Goal: Task Accomplishment & Management: Manage account settings

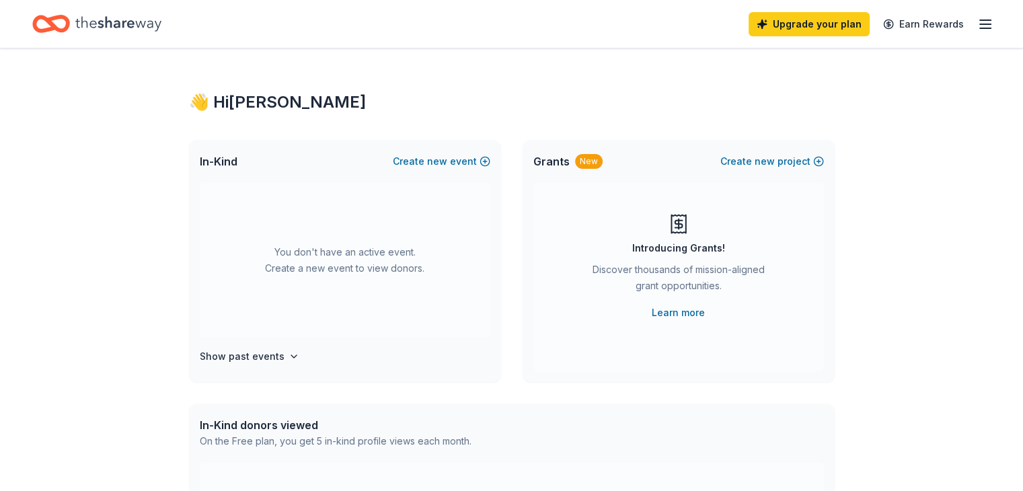
click at [980, 24] on line "button" at bounding box center [985, 24] width 11 height 0
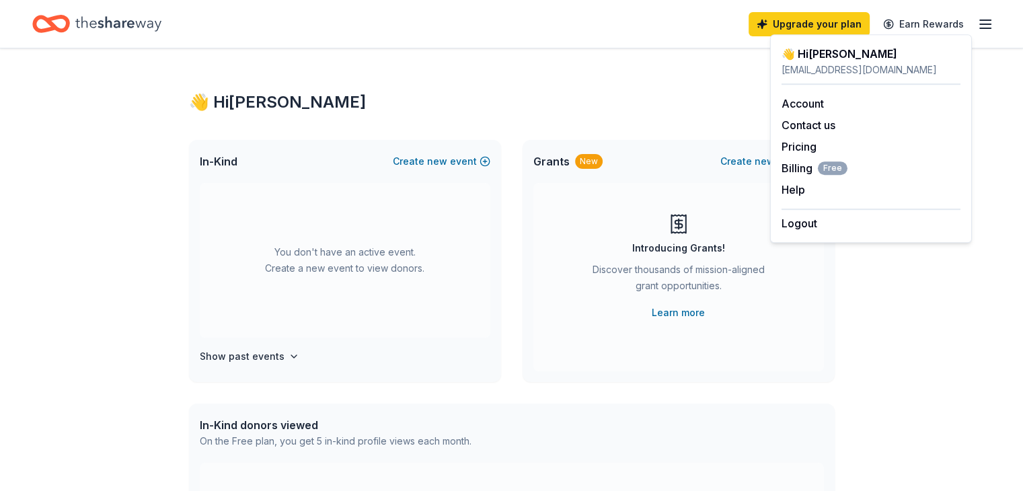
click at [554, 100] on div "👋 Hi [PERSON_NAME]" at bounding box center [512, 103] width 646 height 22
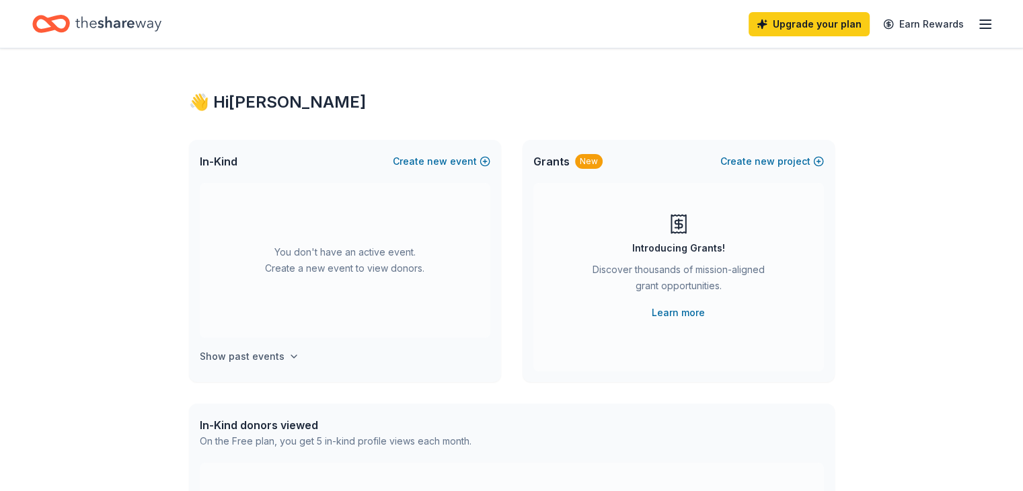
click at [214, 360] on h4 "Show past events" at bounding box center [242, 357] width 85 height 16
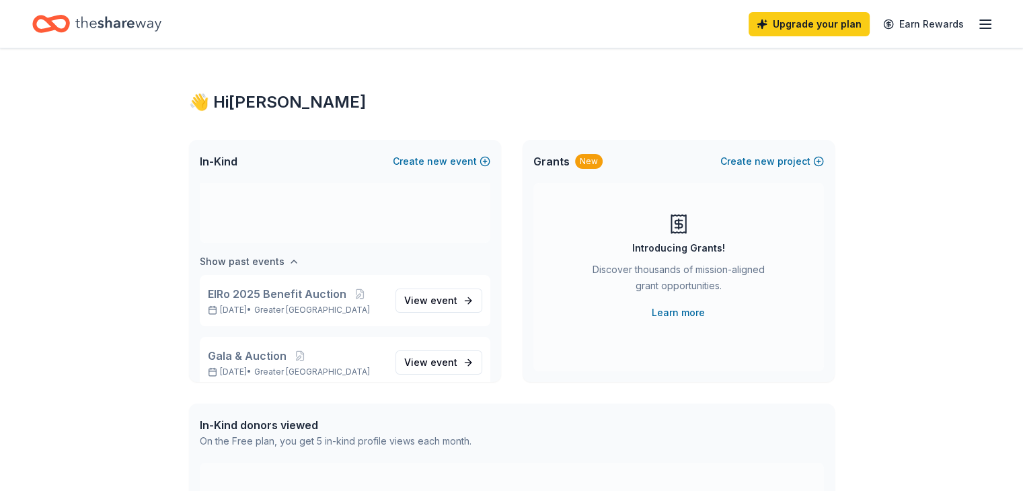
scroll to position [112, 0]
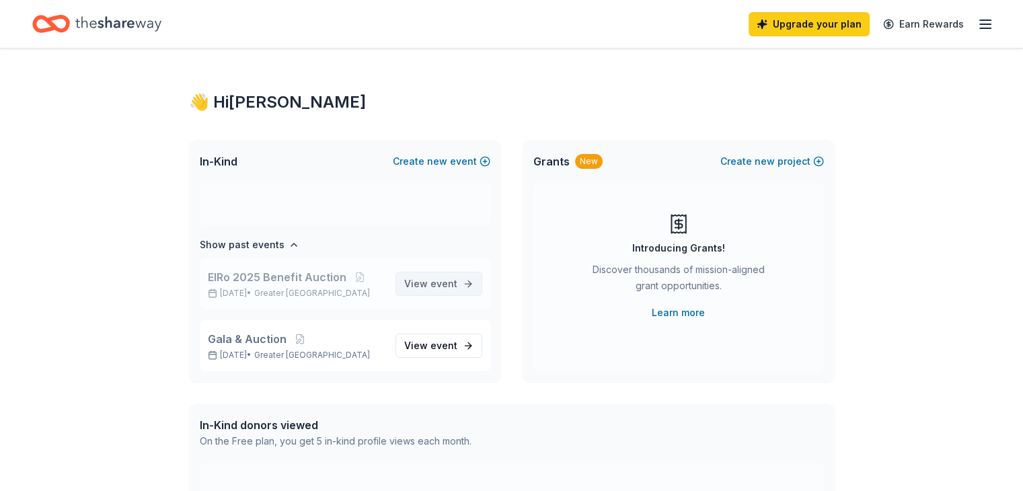
click at [412, 286] on span "View event" at bounding box center [430, 284] width 53 height 16
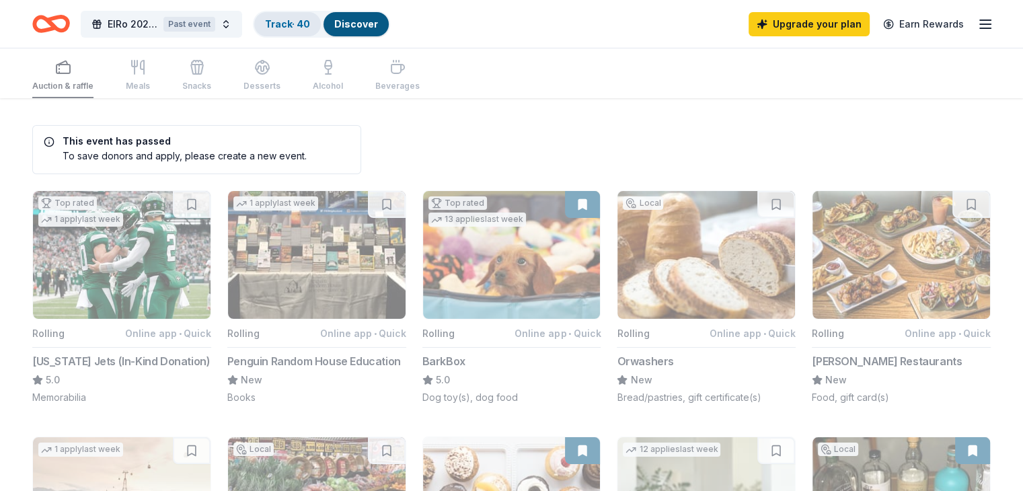
click at [310, 25] on link "Track · 40" at bounding box center [287, 23] width 45 height 11
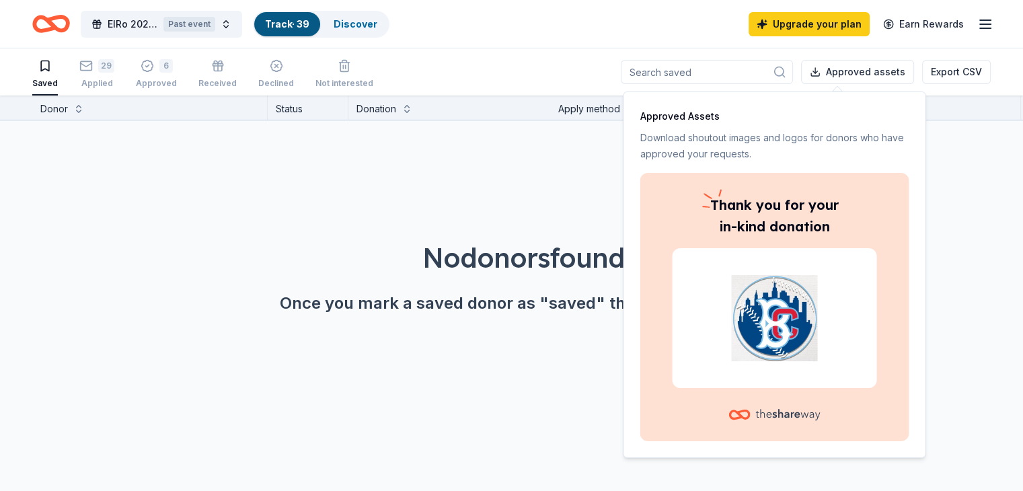
click at [987, 184] on div "No donors found. Once you mark a saved donor as "saved" they'll show up here." at bounding box center [526, 238] width 1023 height 237
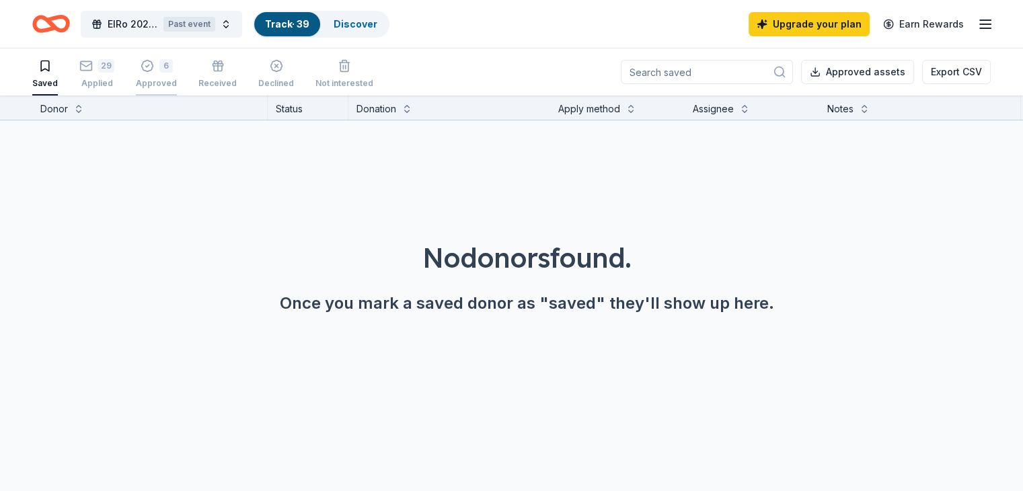
click at [154, 63] on icon "button" at bounding box center [147, 65] width 13 height 13
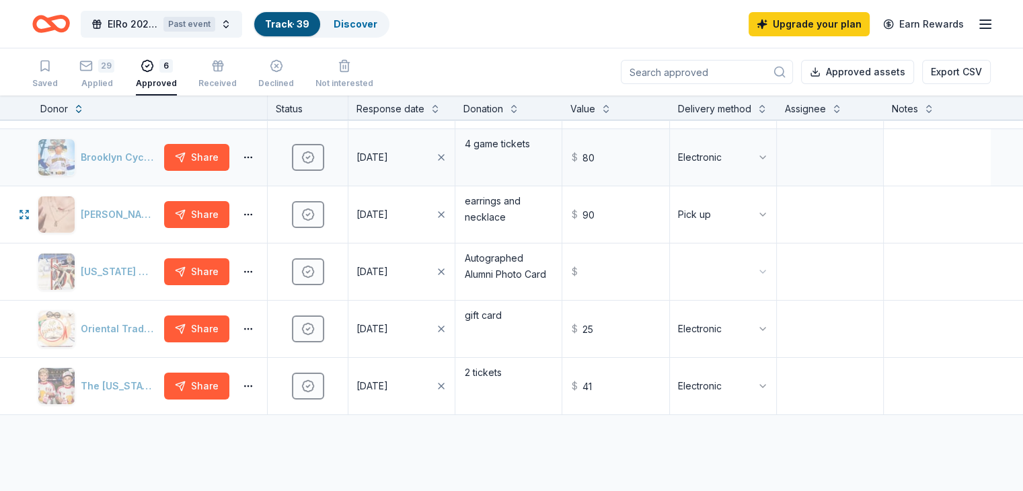
scroll to position [67, 0]
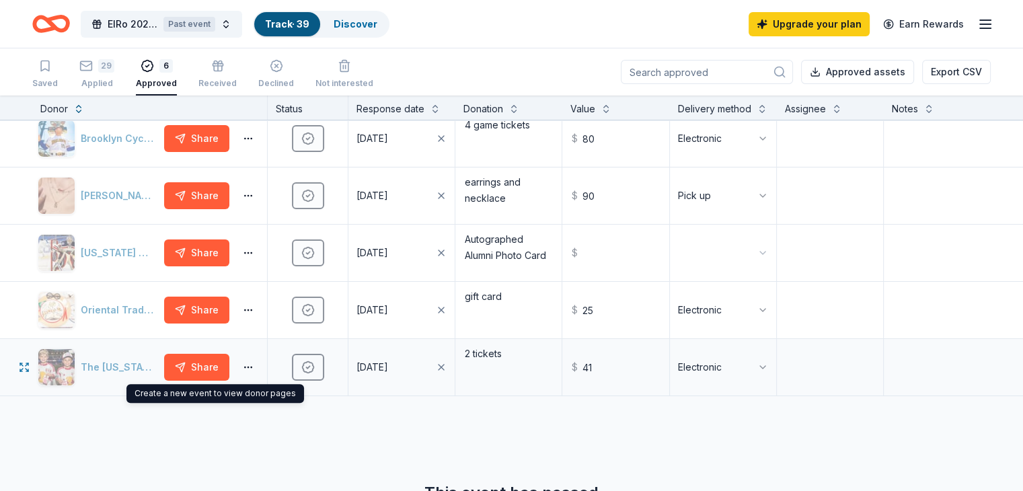
click at [116, 376] on div "The [US_STATE] Red Bulls" at bounding box center [98, 368] width 121 height 38
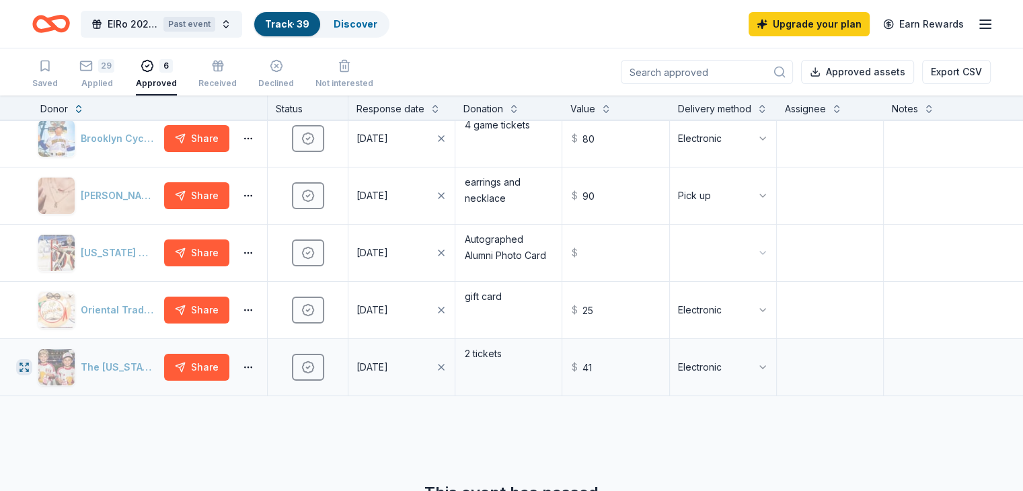
click at [22, 371] on icon "button" at bounding box center [21, 370] width 2 height 2
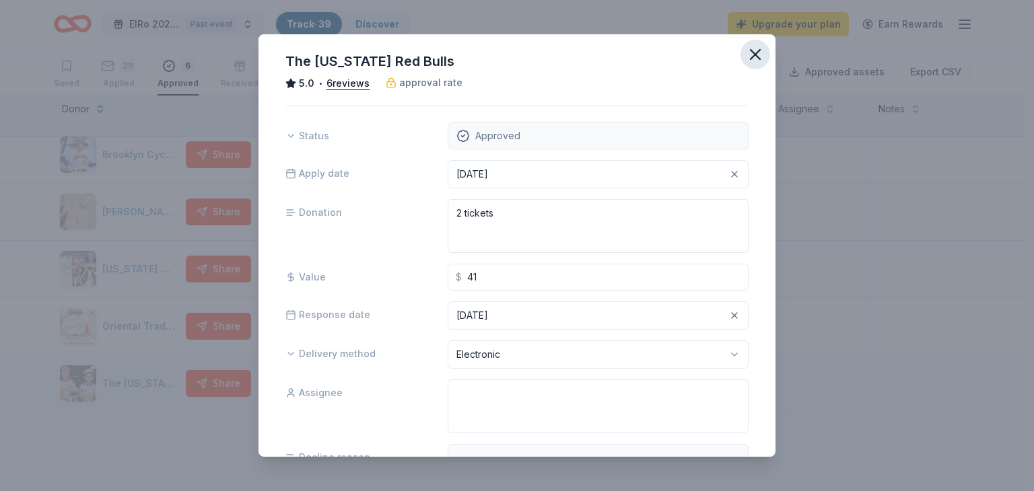
click at [750, 55] on icon "button" at bounding box center [754, 54] width 9 height 9
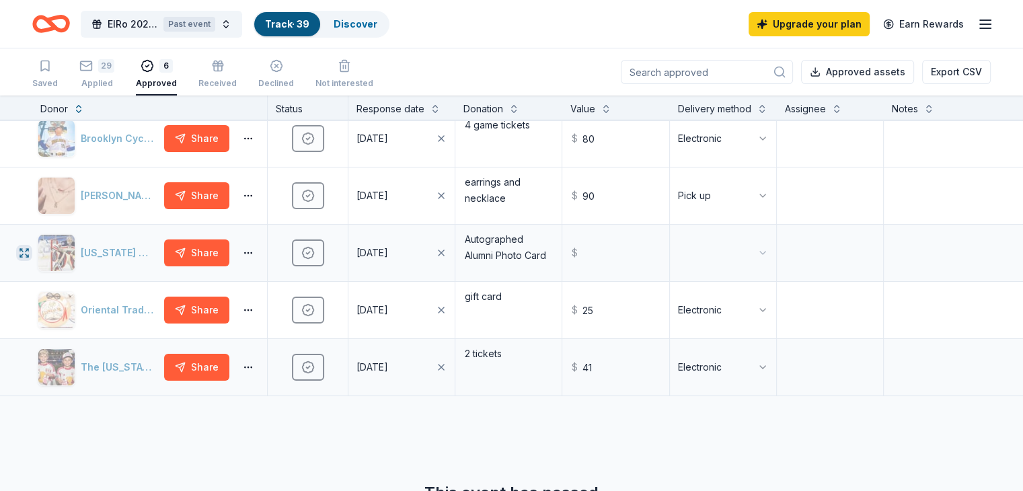
click at [28, 252] on icon "button" at bounding box center [27, 250] width 3 height 3
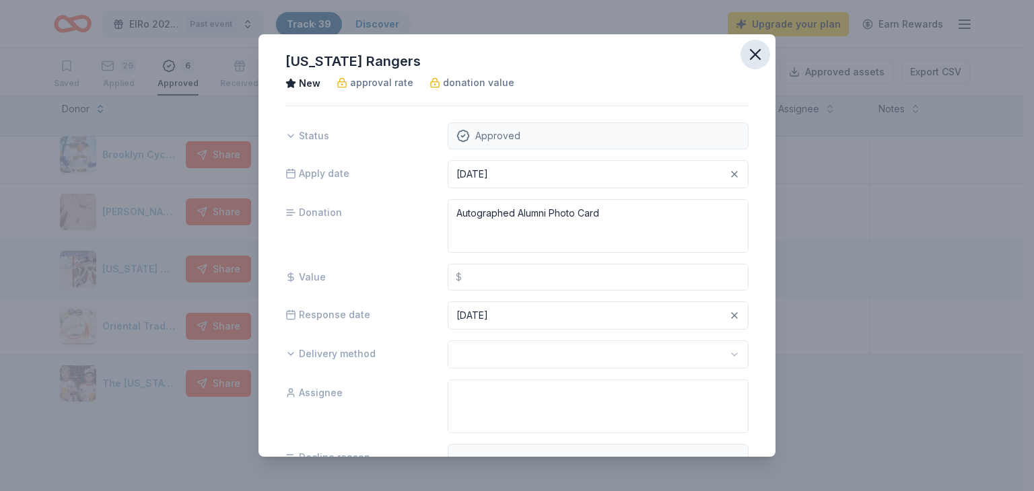
click at [746, 57] on icon "button" at bounding box center [755, 54] width 19 height 19
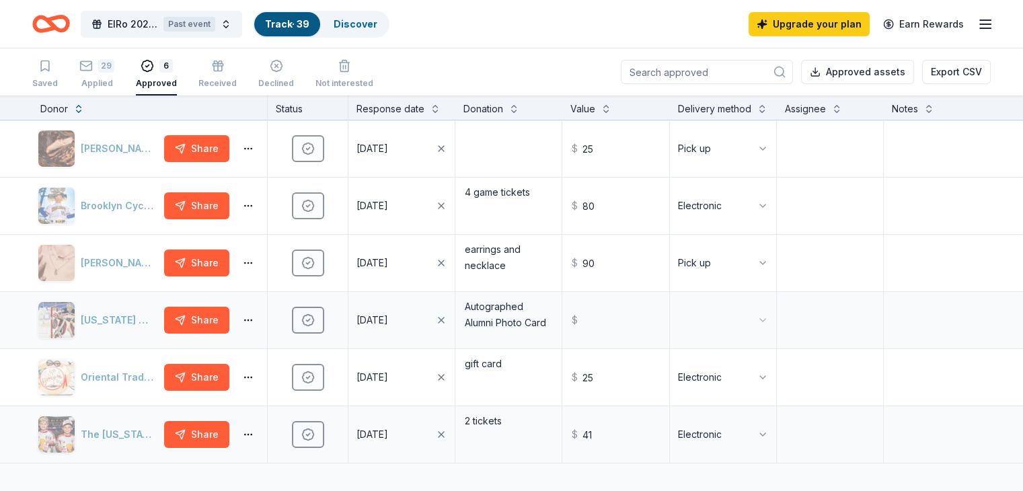
scroll to position [0, 0]
click at [23, 324] on icon "button" at bounding box center [21, 323] width 3 height 3
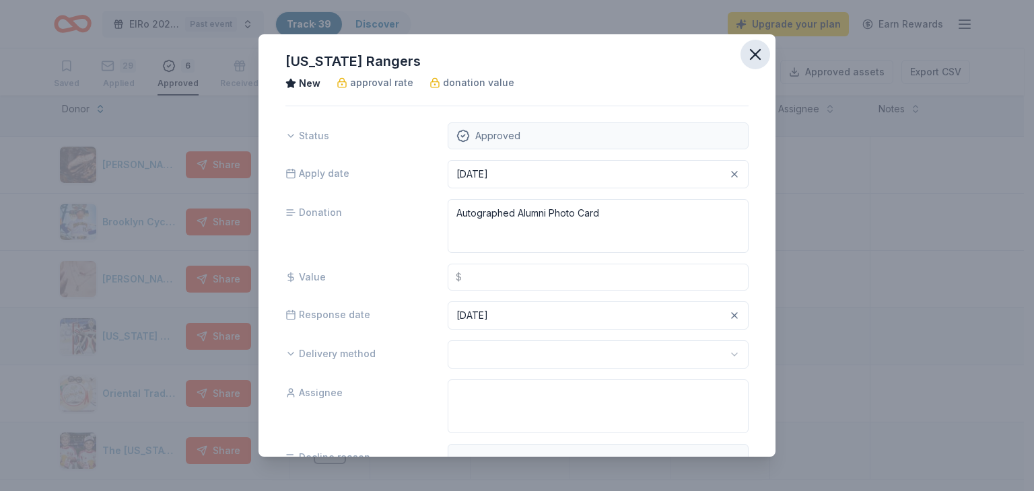
click at [753, 52] on icon "button" at bounding box center [755, 54] width 19 height 19
